Goal: Find specific page/section: Find specific page/section

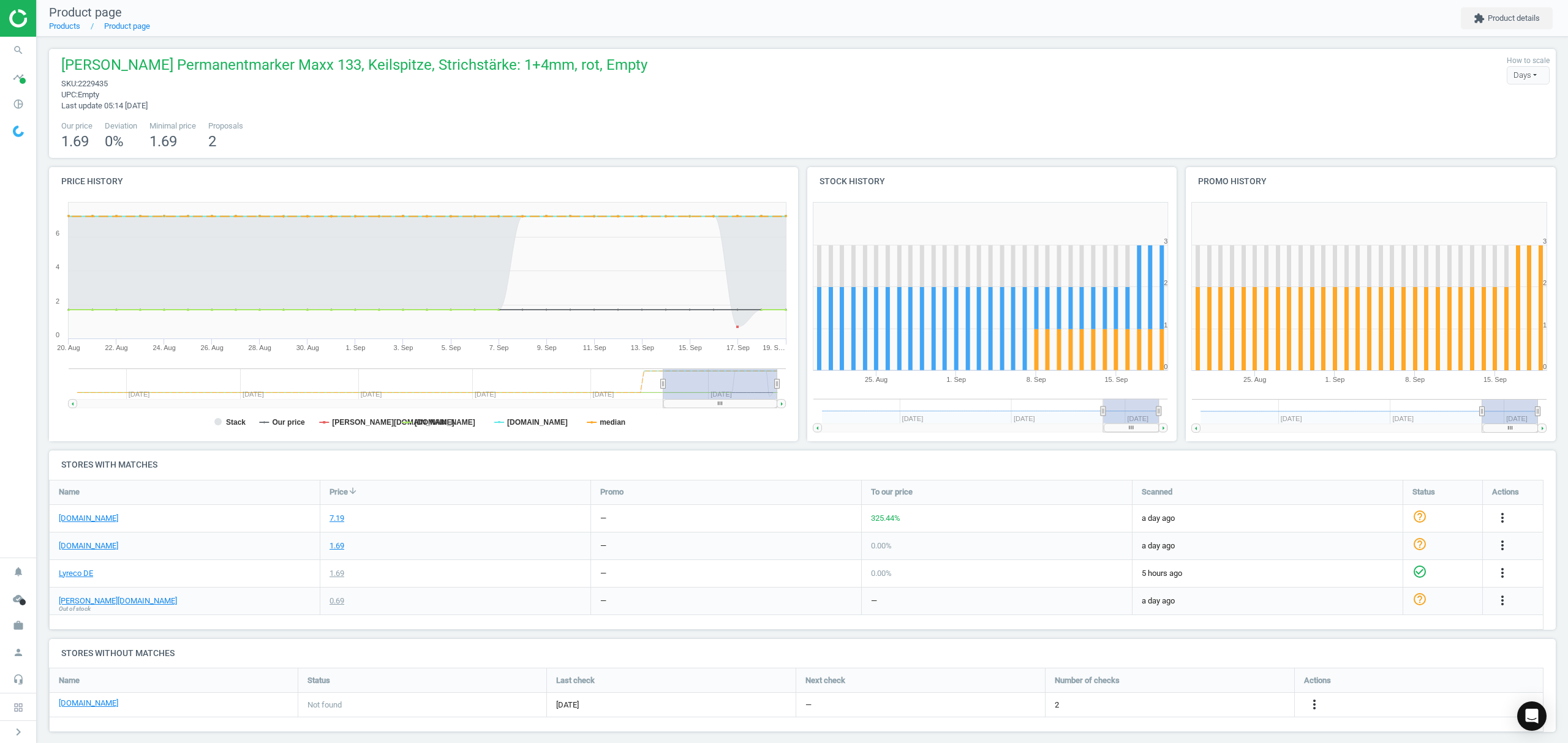
drag, startPoint x: 1314, startPoint y: 703, endPoint x: 1390, endPoint y: 696, distance: 76.3
click at [1388, 696] on div "more_vert" at bounding box center [1419, 704] width 248 height 24
click at [1314, 701] on icon "more_vert" at bounding box center [1315, 705] width 15 height 15
click at [1202, 684] on link "Report error in other" at bounding box center [1218, 687] width 168 height 19
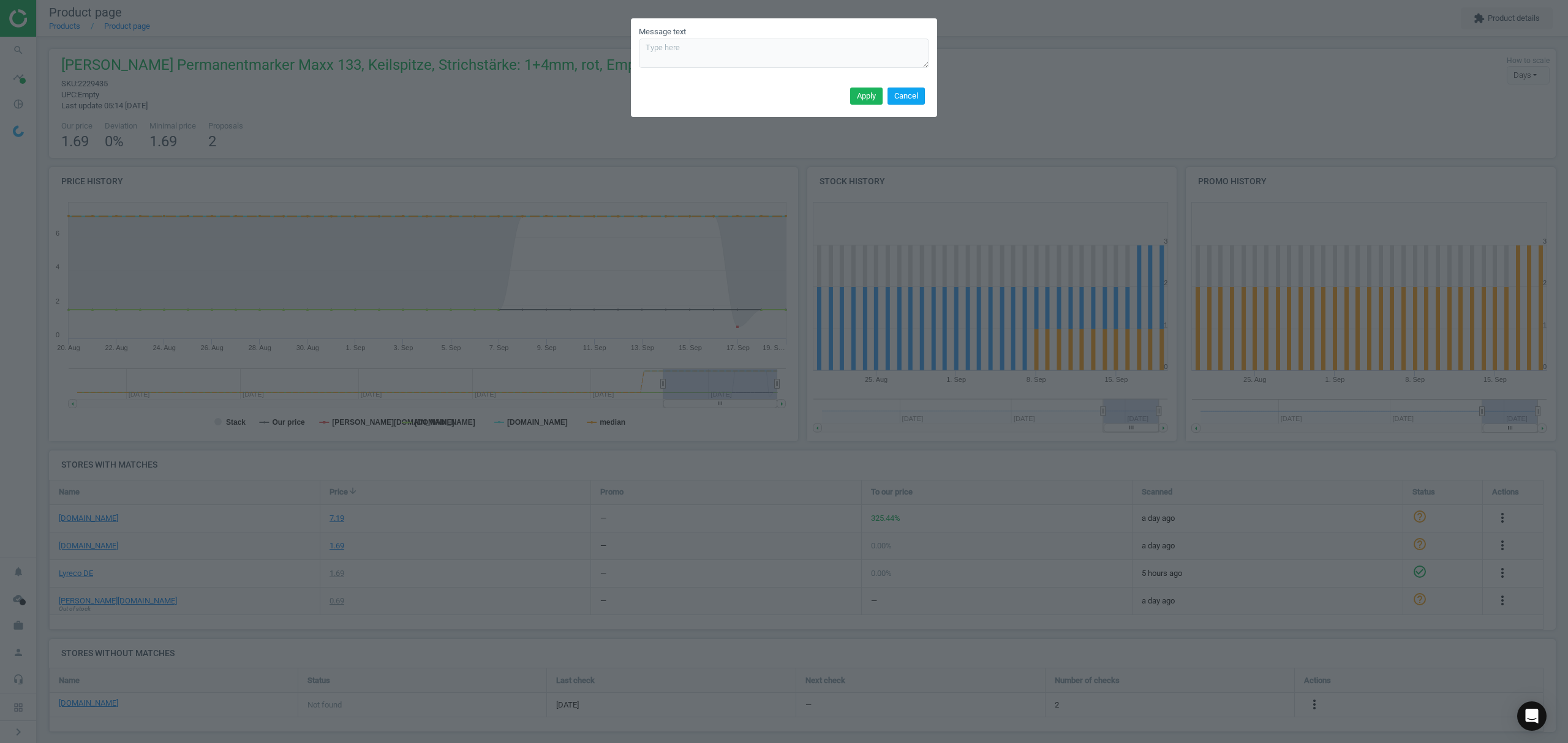
click at [903, 89] on button "Cancel" at bounding box center [905, 96] width 37 height 17
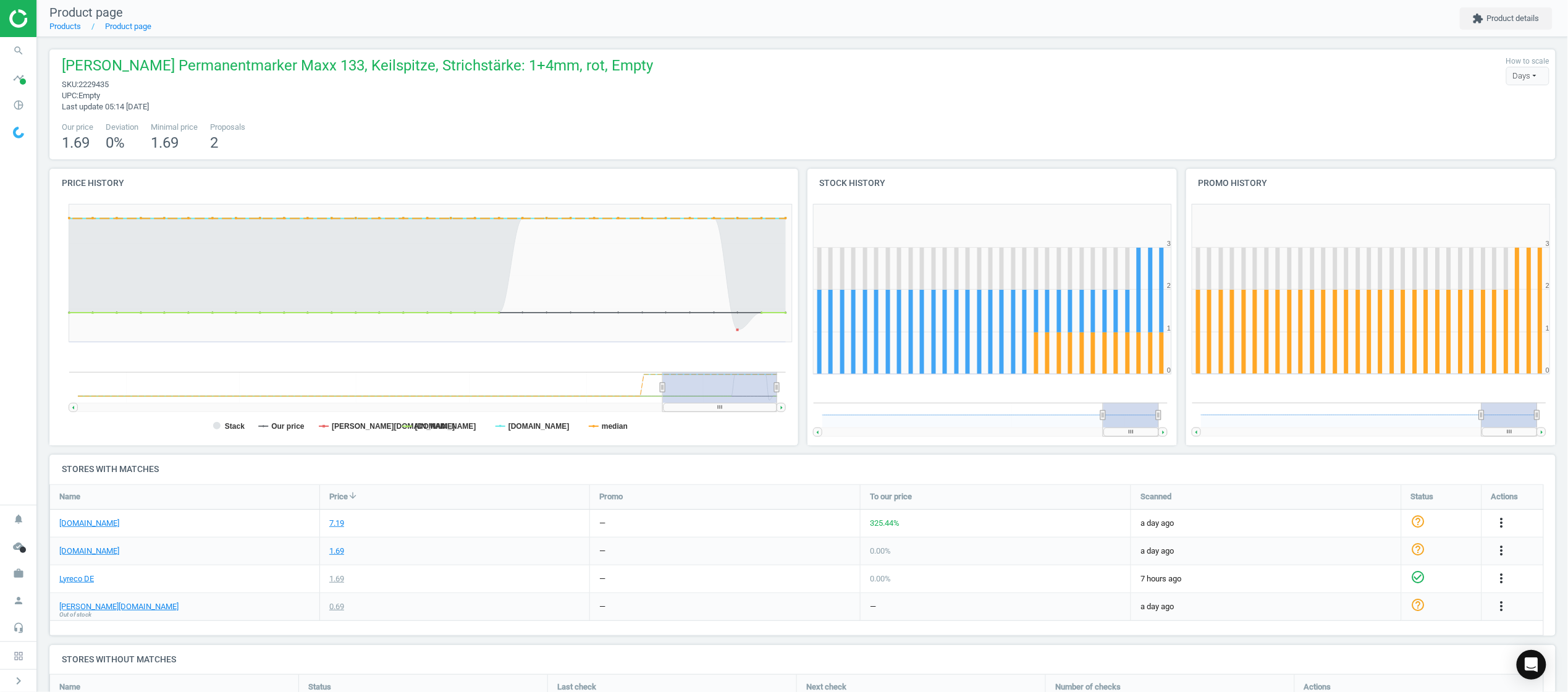
scroll to position [6, 6]
click at [65, 29] on link "Products" at bounding box center [65, 27] width 32 height 10
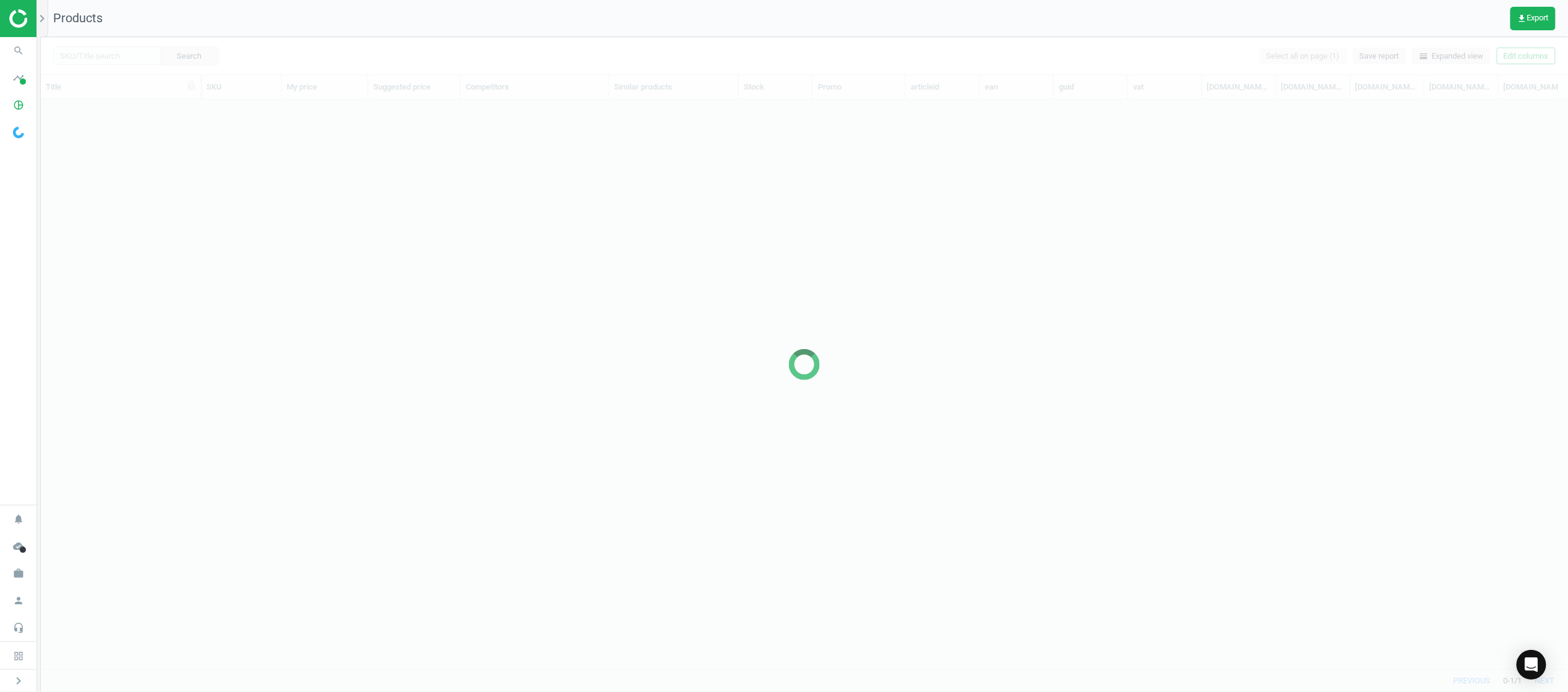
scroll to position [544, 1514]
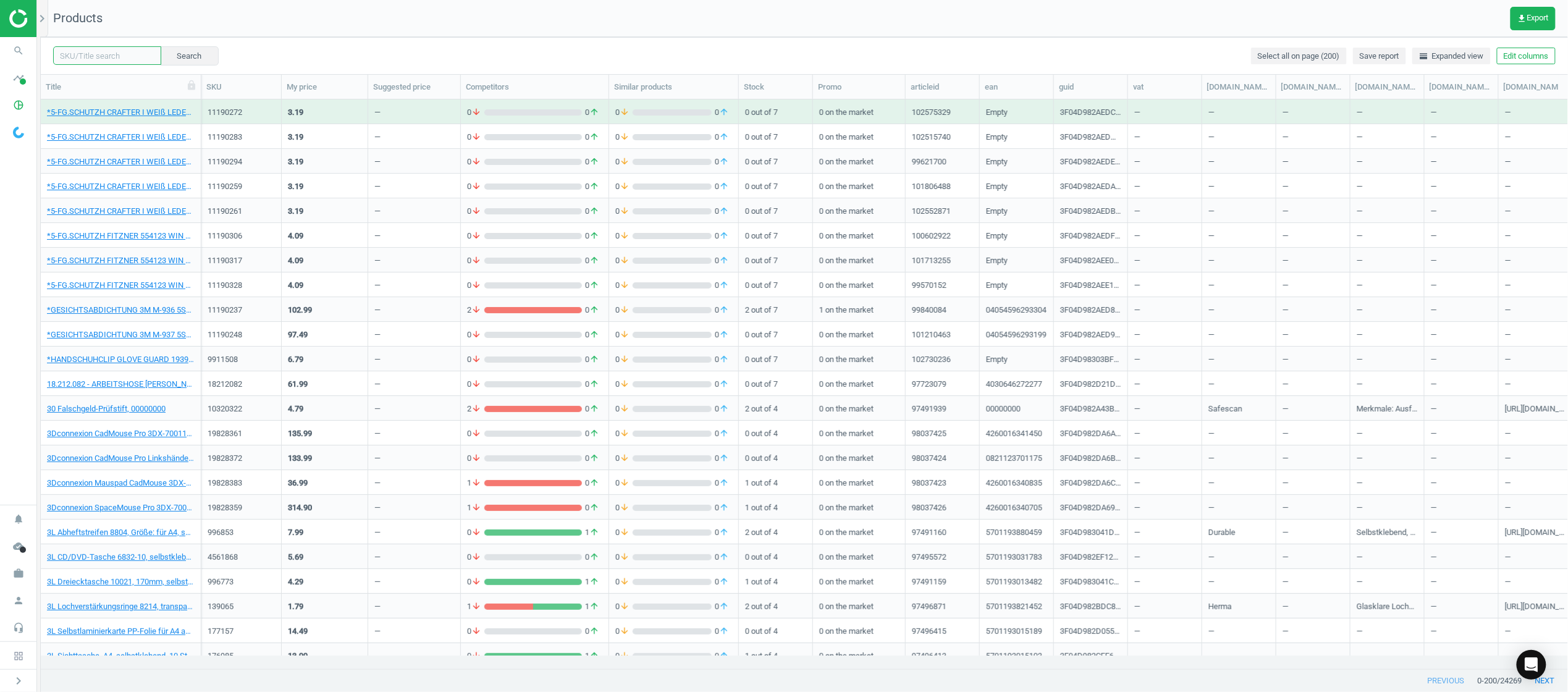
click at [115, 54] on input "text" at bounding box center [107, 54] width 108 height 18
paste input "2547217"
type input "2547217"
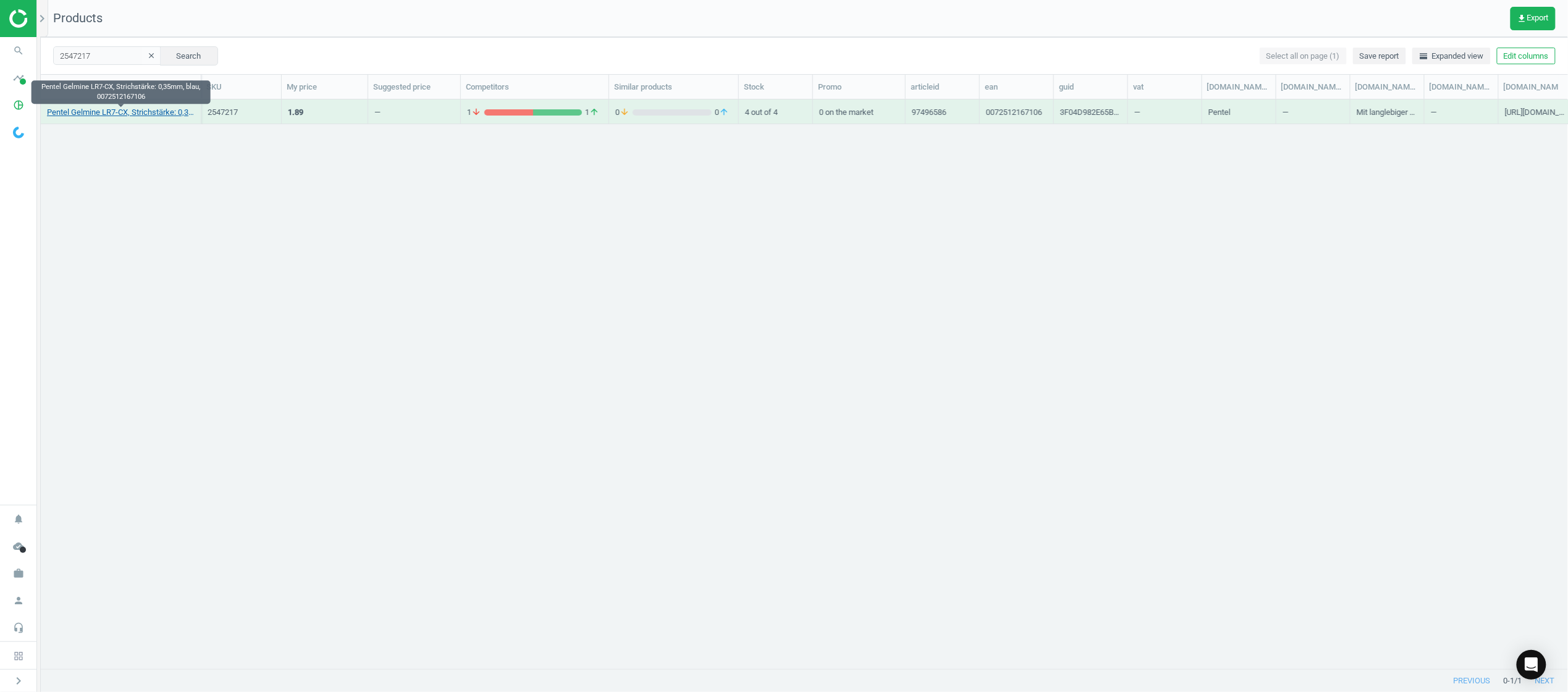
click at [110, 107] on link "Pentel Gelmine LR7-CX, Strichstärke: 0,35mm, blau, 0072512167106" at bounding box center [120, 113] width 147 height 11
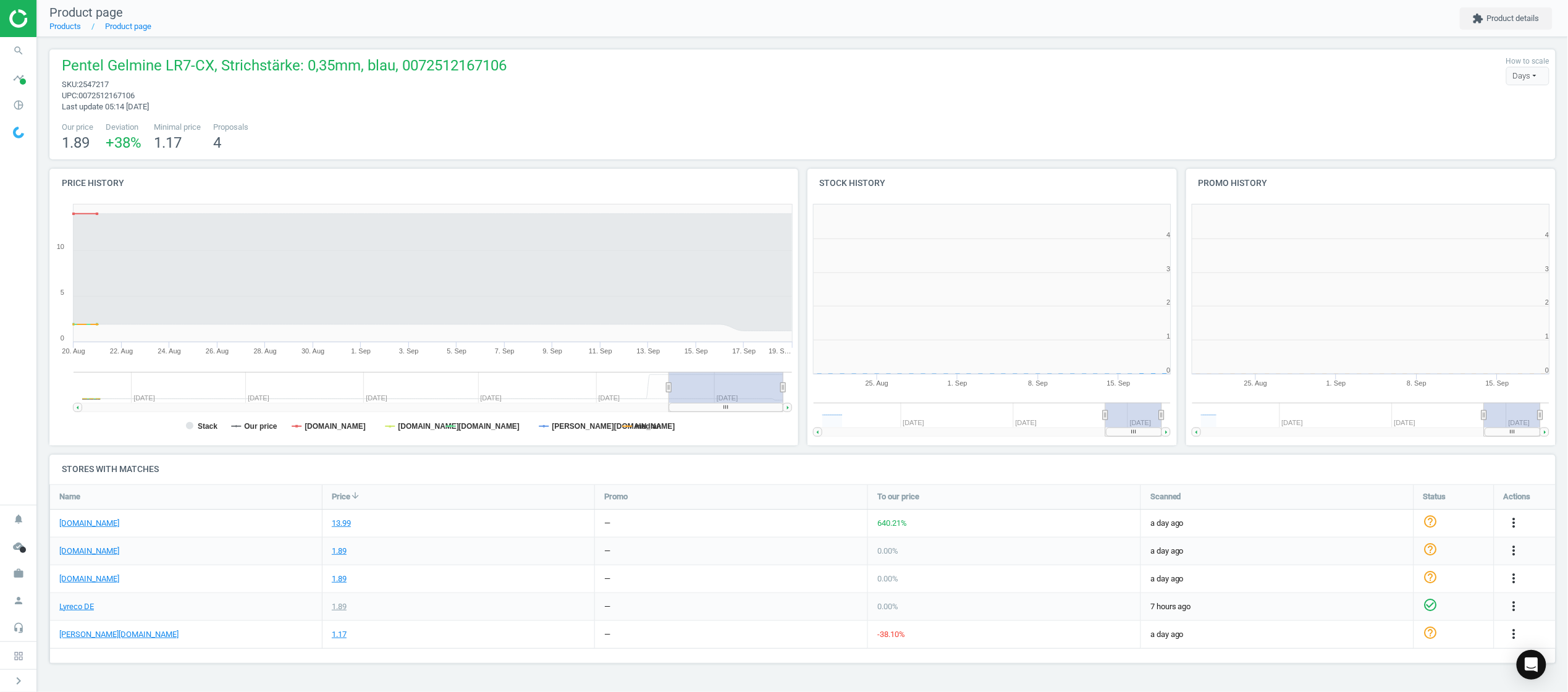
scroll to position [272, 394]
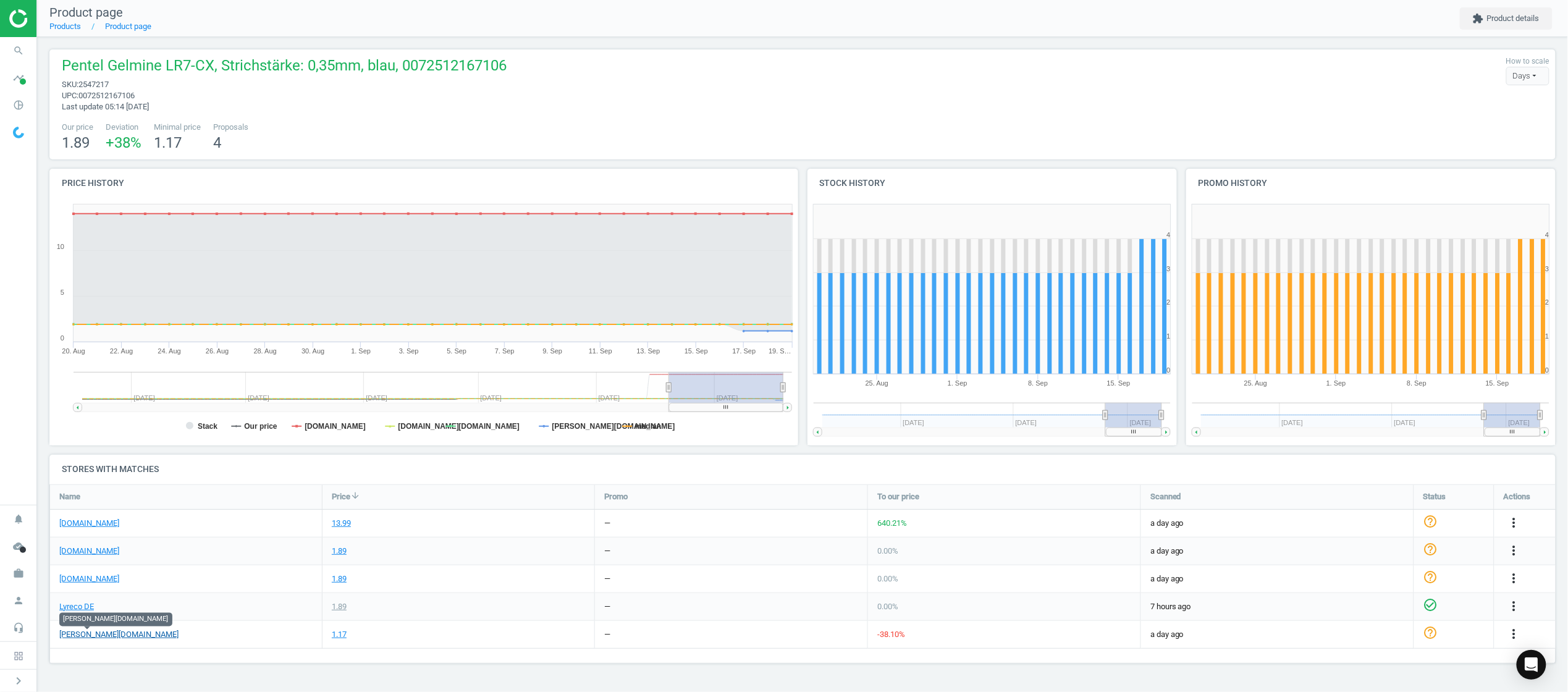
click at [82, 635] on link "[PERSON_NAME][DOMAIN_NAME]" at bounding box center [119, 635] width 120 height 11
